Goal: Task Accomplishment & Management: Manage account settings

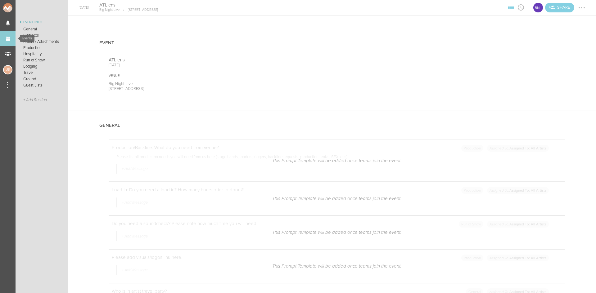
scroll to position [590, 0]
click at [8, 42] on link "Events" at bounding box center [8, 39] width 16 height 16
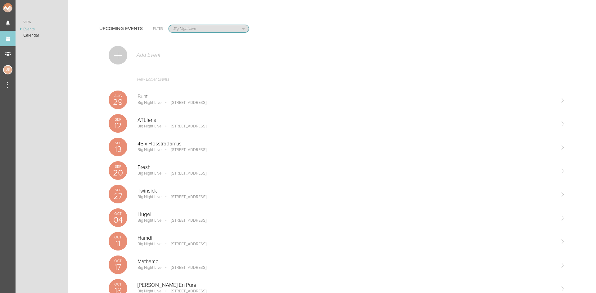
click at [200, 27] on select "All Teams Jakeshore Breakbomb bsmnt Sonia Z3LLA FWD Flynn's Fire Island The Gra…" at bounding box center [209, 28] width 80 height 7
select select "0"
click at [169, 25] on select "All Teams Jakeshore Breakbomb bsmnt Sonia Z3LLA FWD Flynn's Fire Island The Gra…" at bounding box center [209, 28] width 80 height 7
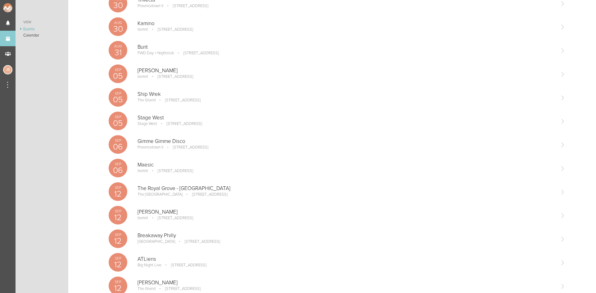
scroll to position [217, 0]
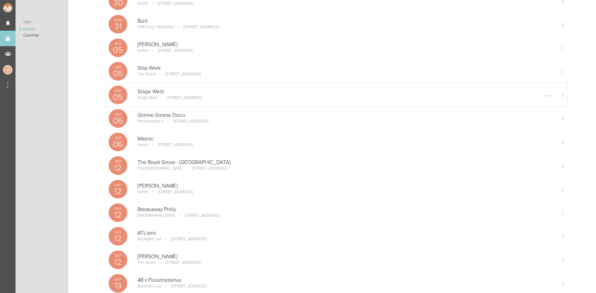
click at [175, 94] on p "Stage West" at bounding box center [345, 92] width 417 height 6
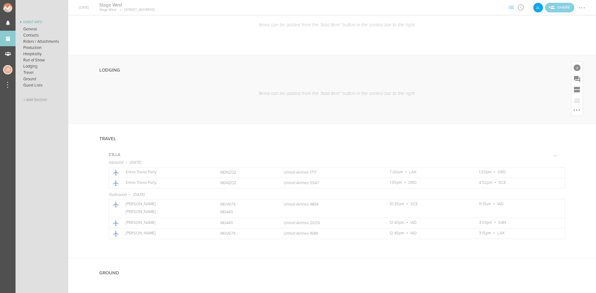
scroll to position [559, 0]
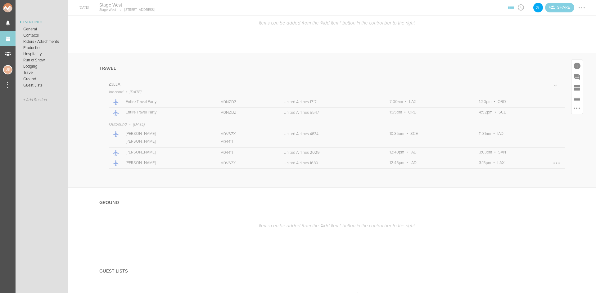
click at [376, 163] on td "Details United Airlines 1689" at bounding box center [335, 163] width 106 height 11
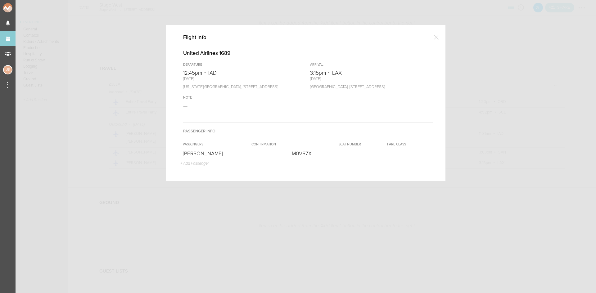
click at [440, 35] on div at bounding box center [436, 37] width 12 height 12
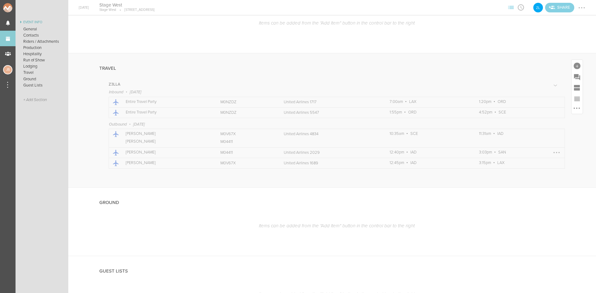
click at [551, 154] on div at bounding box center [556, 153] width 10 height 10
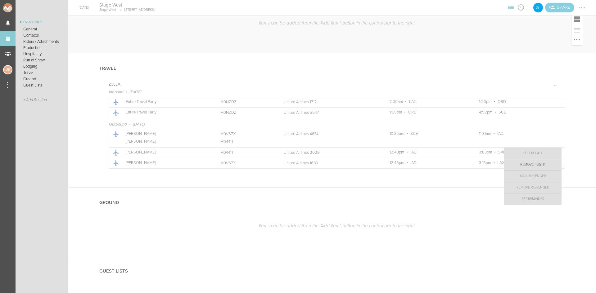
drag, startPoint x: 534, startPoint y: 164, endPoint x: 330, endPoint y: 32, distance: 242.7
click at [533, 164] on link "Remove Flight" at bounding box center [532, 164] width 57 height 11
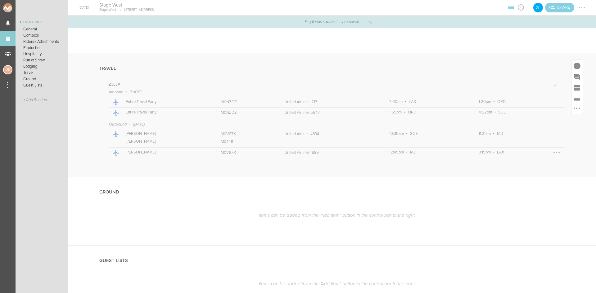
click at [552, 152] on div at bounding box center [556, 153] width 10 height 10
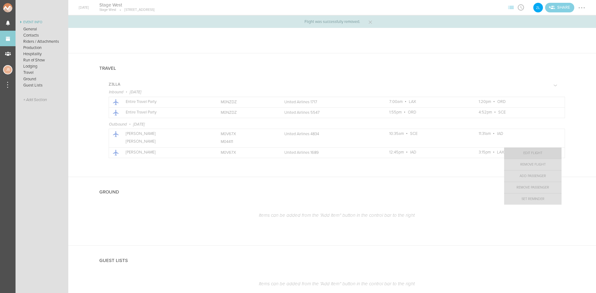
click at [524, 155] on link "Edit Flight" at bounding box center [532, 153] width 57 height 11
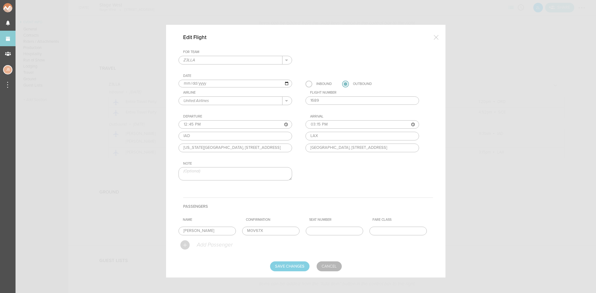
click at [220, 244] on p "Add Passenger" at bounding box center [214, 245] width 36 height 6
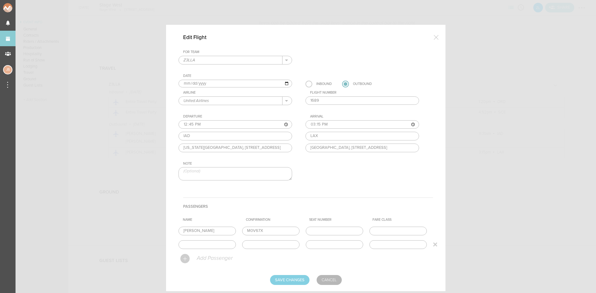
click at [211, 242] on input "text" at bounding box center [206, 244] width 57 height 9
type input "Juj"
click at [290, 244] on input "text" at bounding box center [270, 244] width 57 height 9
paste input "M04411"
type input "M04411"
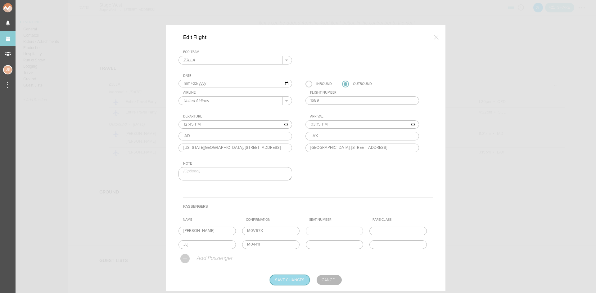
click at [297, 284] on input "Save Changes" at bounding box center [289, 280] width 39 height 10
type input "Saving..."
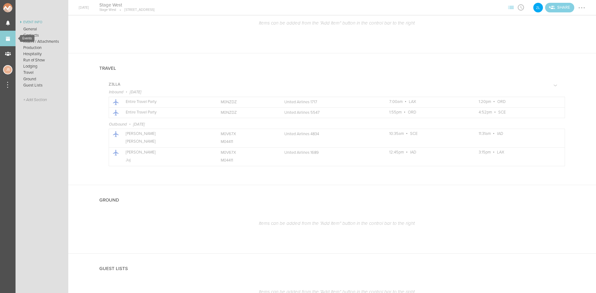
click at [5, 38] on link "Events" at bounding box center [8, 39] width 16 height 16
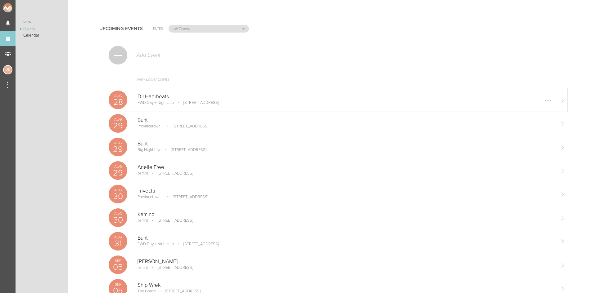
click at [166, 105] on div "DJ Habibeats FWD Day + Nightclub 1176 Front Ave, Cleveland, OH 44113, USA Edit …" at bounding box center [345, 100] width 417 height 12
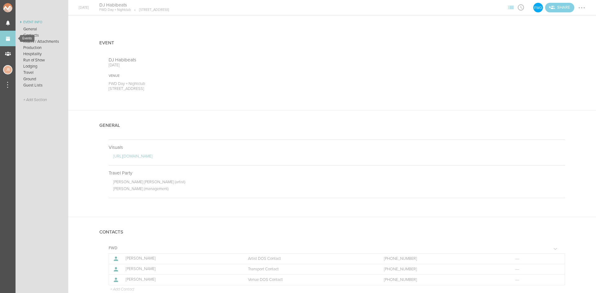
click at [10, 38] on link "Events" at bounding box center [8, 39] width 16 height 16
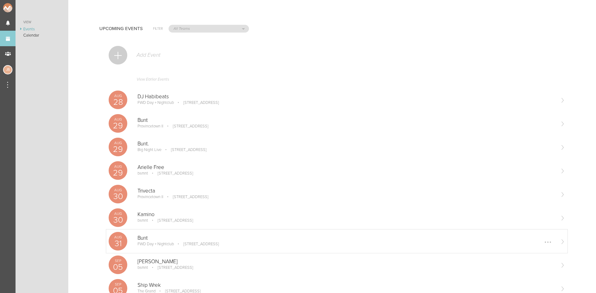
click at [204, 244] on p "[STREET_ADDRESS]" at bounding box center [197, 244] width 44 height 5
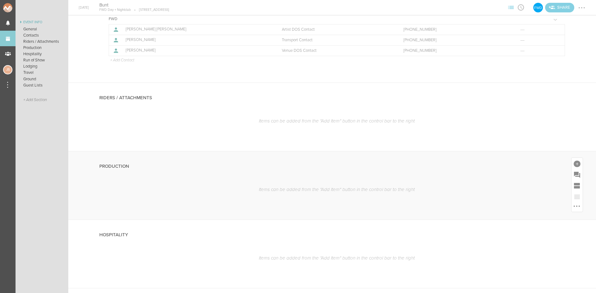
scroll to position [496, 0]
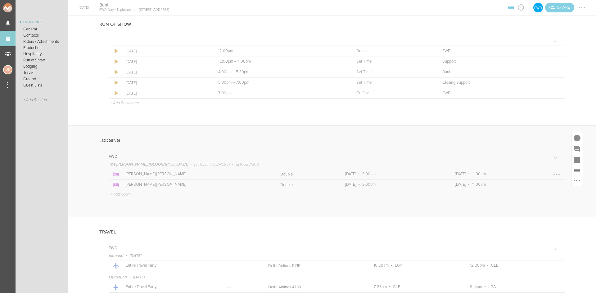
click at [553, 174] on div at bounding box center [556, 174] width 10 height 10
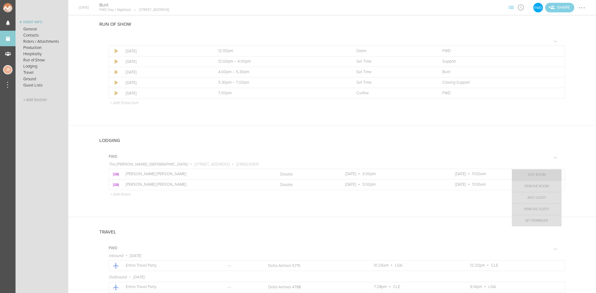
click at [548, 173] on link "Edit Room" at bounding box center [537, 174] width 50 height 11
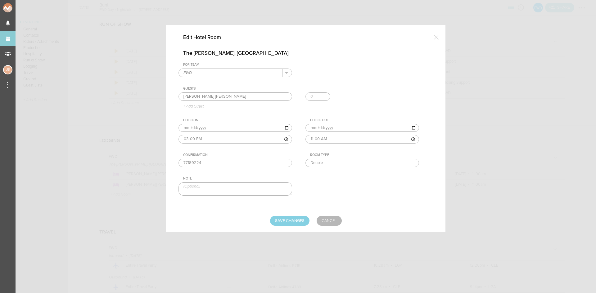
drag, startPoint x: 209, startPoint y: 163, endPoint x: 173, endPoint y: 165, distance: 36.4
click at [173, 165] on div "Edit Hotel Room The [PERSON_NAME], [GEOGRAPHIC_DATA] For Team FWD + Add New Tea…" at bounding box center [305, 128] width 279 height 207
type input "77788235"
click at [301, 219] on input "Save Changes" at bounding box center [289, 221] width 39 height 10
type input "Saving..."
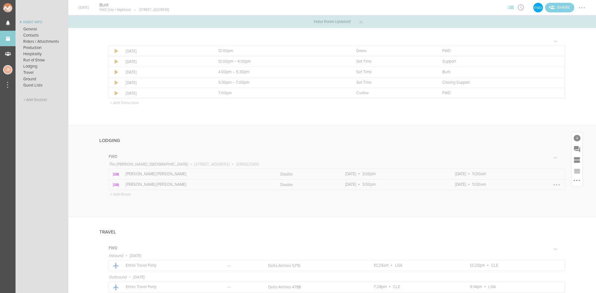
click at [556, 184] on div at bounding box center [556, 184] width 1 height 1
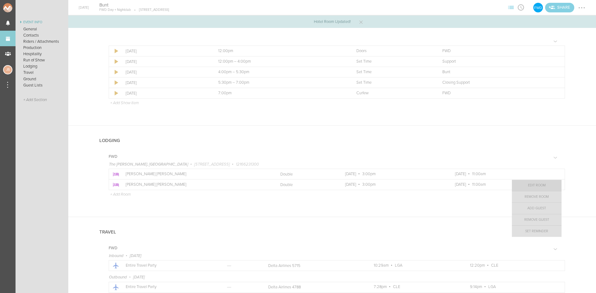
click at [537, 189] on link "Edit Room" at bounding box center [537, 185] width 50 height 11
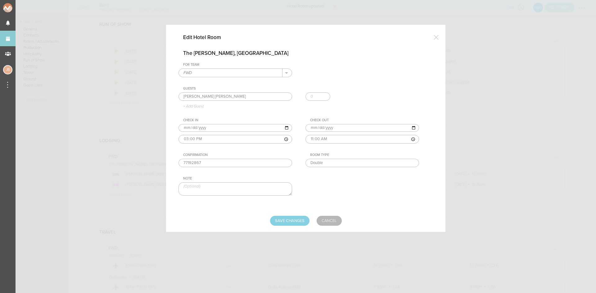
drag, startPoint x: 214, startPoint y: 163, endPoint x: 94, endPoint y: 158, distance: 120.8
click at [94, 158] on div "Edit Hotel Room The [PERSON_NAME], [GEOGRAPHIC_DATA] For Team FWD + Add New Tea…" at bounding box center [298, 146] width 596 height 293
type input "77788237"
click at [298, 223] on input "Save Changes" at bounding box center [289, 221] width 39 height 10
type input "Saving..."
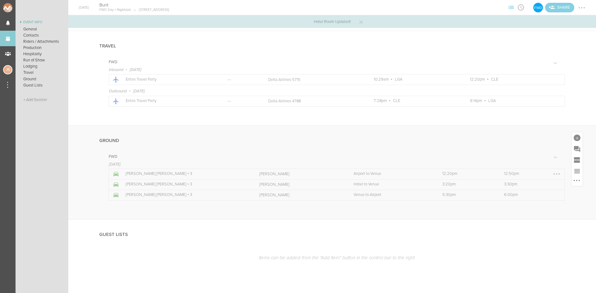
scroll to position [528, 0]
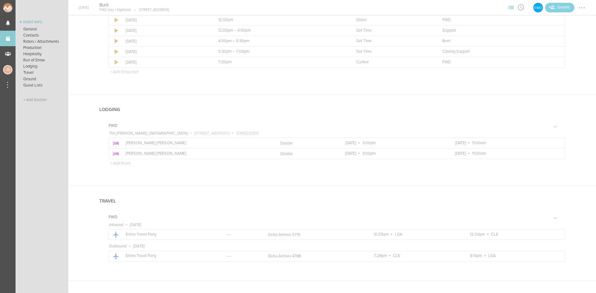
click at [582, 8] on div at bounding box center [582, 8] width 10 height 10
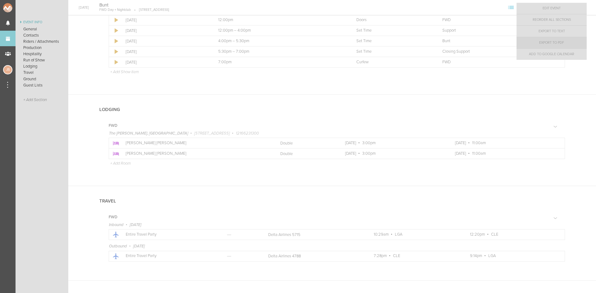
click at [562, 42] on link "Export to PDF" at bounding box center [551, 42] width 70 height 11
